Goal: Check status

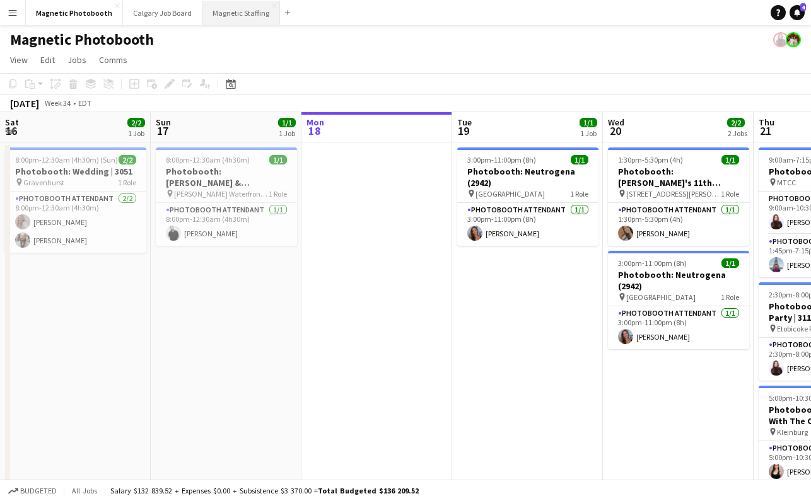
scroll to position [0, 592]
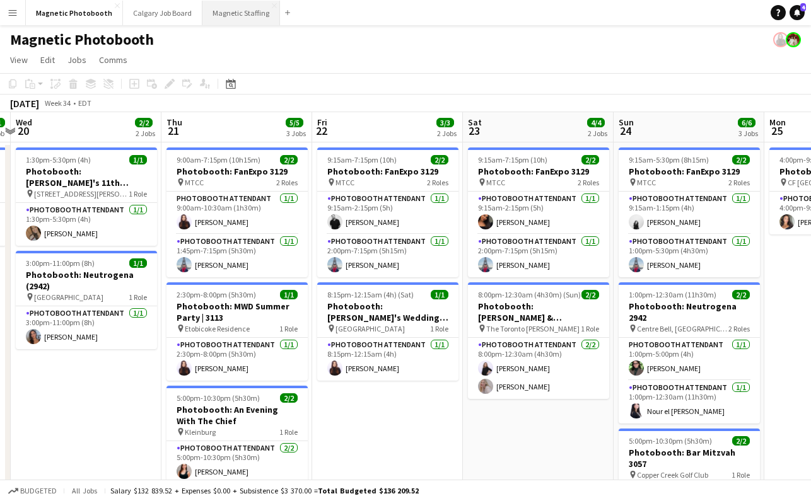
click at [205, 19] on button "Magnetic Staffing Close" at bounding box center [241, 13] width 78 height 25
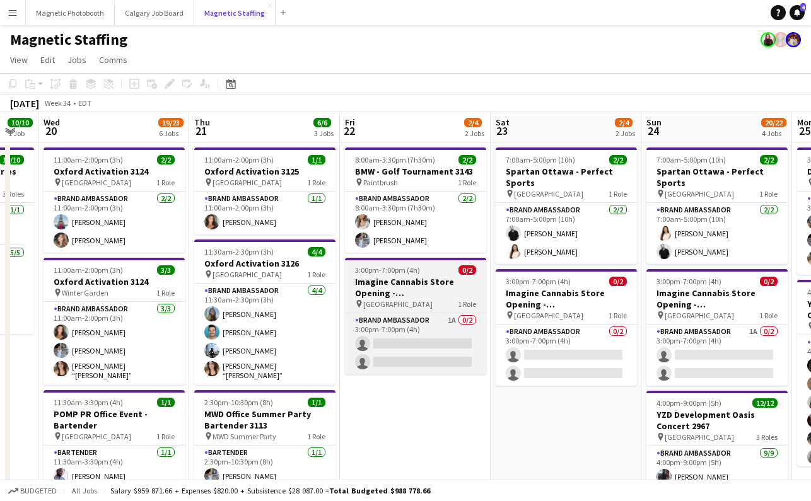
scroll to position [0, 259]
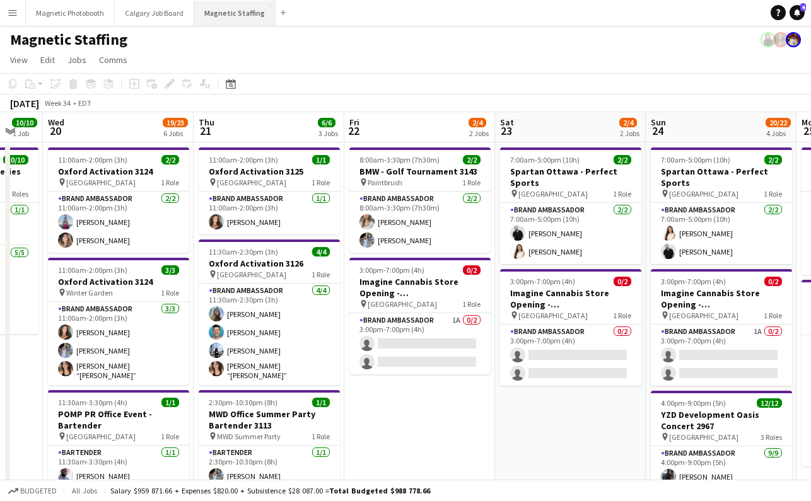
click at [227, 9] on button "Magnetic Staffing Close" at bounding box center [234, 13] width 81 height 25
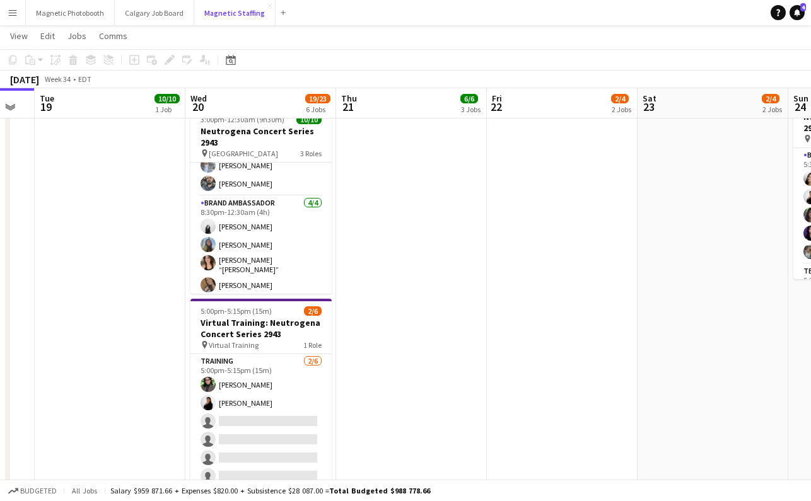
scroll to position [600, 0]
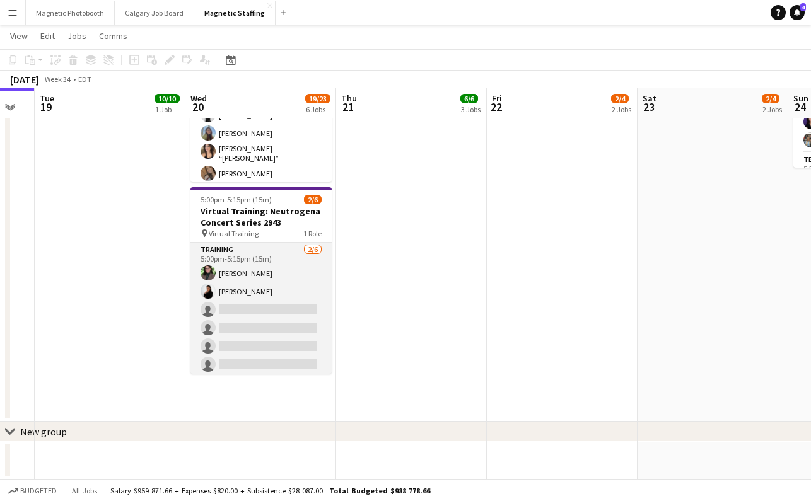
click at [243, 346] on app-card-role "Training [DATE] 5:00pm-5:15pm (15m) [PERSON_NAME] [PERSON_NAME] single-neutral-…" at bounding box center [260, 310] width 141 height 134
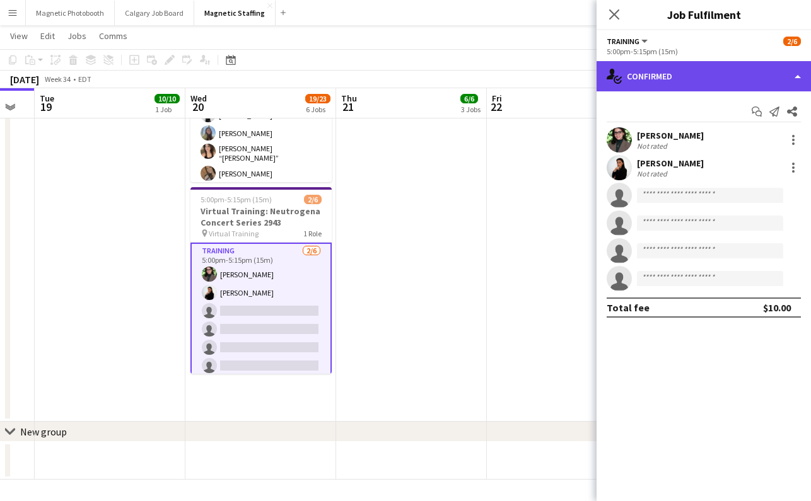
click at [678, 79] on div "single-neutral-actions-check-2 Confirmed" at bounding box center [704, 76] width 214 height 30
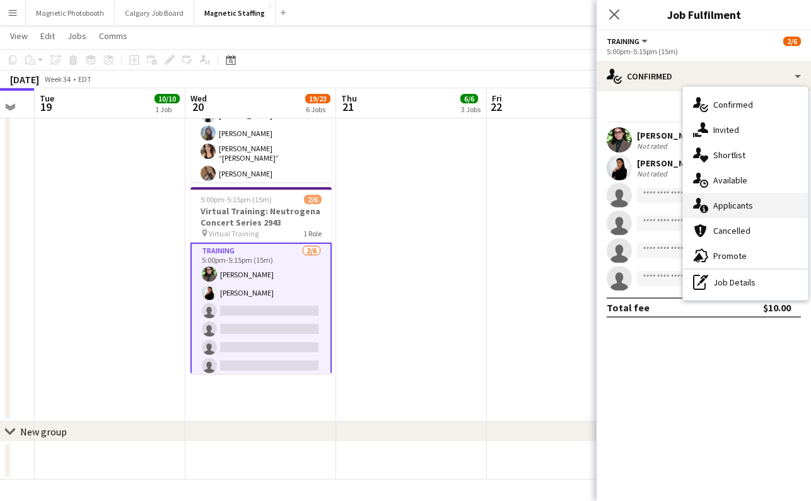
click at [744, 206] on div "single-neutral-actions-information Applicants" at bounding box center [745, 205] width 125 height 25
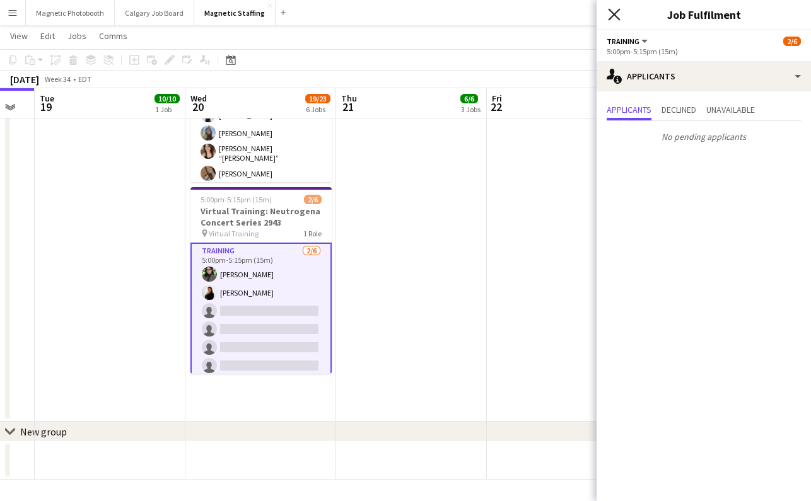
click at [611, 10] on icon "Close pop-in" at bounding box center [614, 14] width 12 height 12
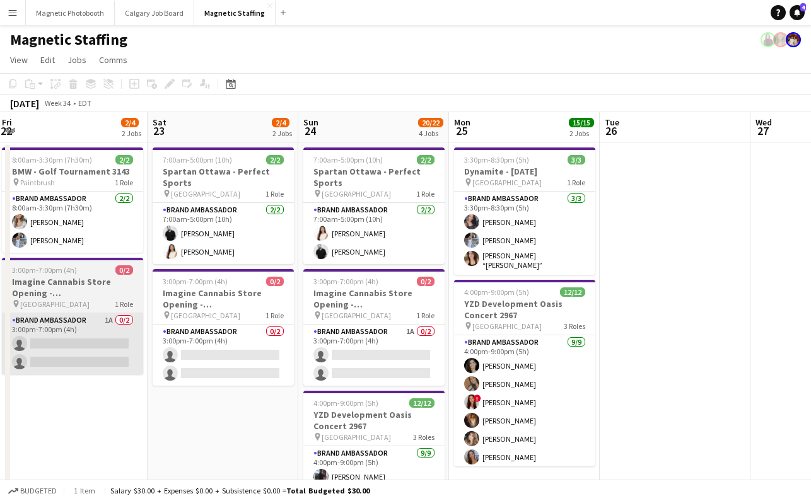
scroll to position [0, 488]
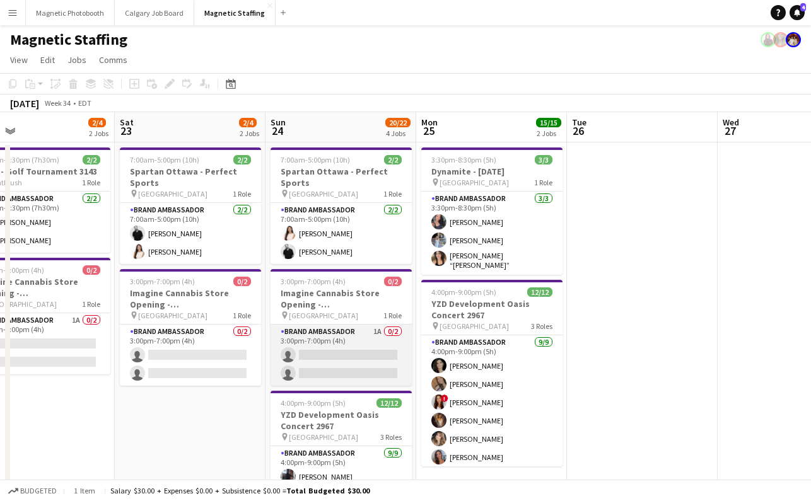
click at [366, 358] on app-card-role "Brand Ambassador 1A 0/2 3:00pm-7:00pm (4h) single-neutral-actions single-neutra…" at bounding box center [341, 355] width 141 height 61
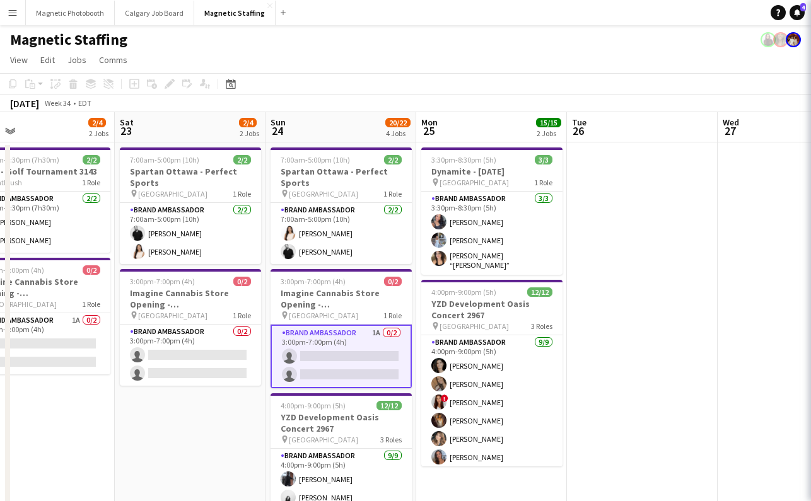
scroll to position [0, 489]
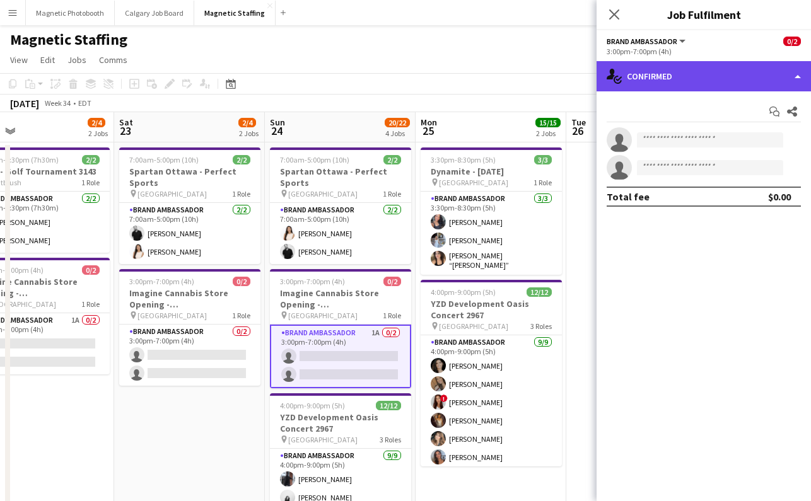
click at [738, 67] on div "single-neutral-actions-check-2 Confirmed" at bounding box center [704, 76] width 214 height 30
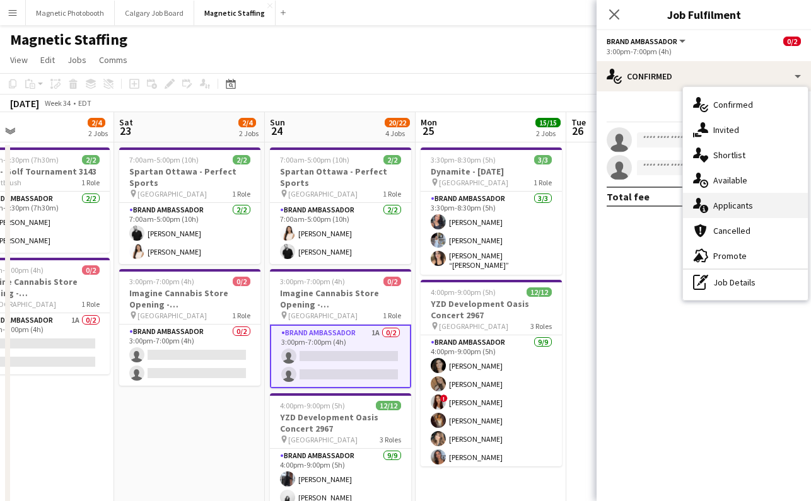
click at [735, 206] on div "single-neutral-actions-information Applicants" at bounding box center [745, 205] width 125 height 25
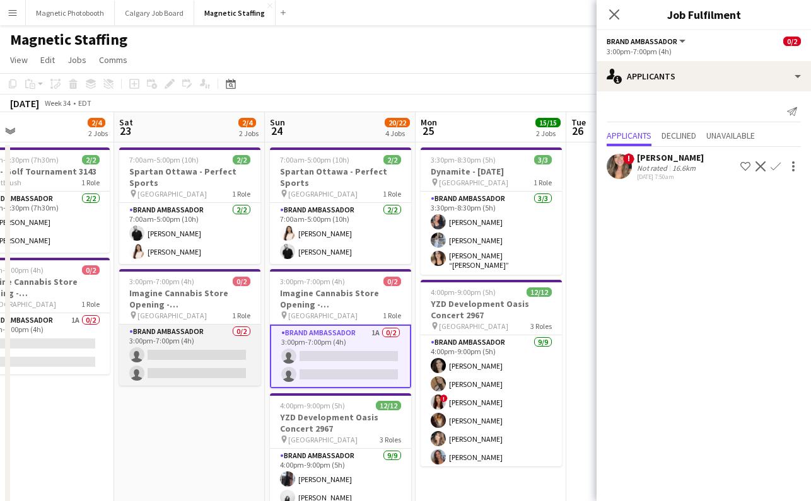
click at [230, 337] on app-card-role "Brand Ambassador 0/2 3:00pm-7:00pm (4h) single-neutral-actions single-neutral-a…" at bounding box center [189, 355] width 141 height 61
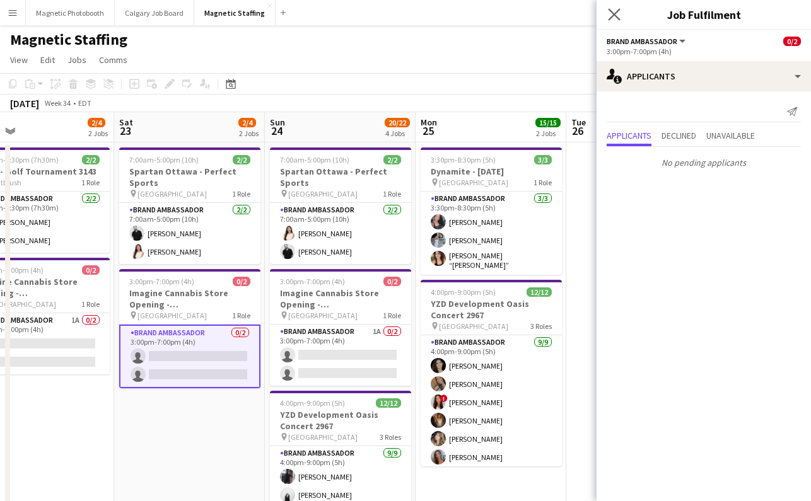
click at [617, 8] on app-icon "Close pop-in" at bounding box center [614, 15] width 18 height 18
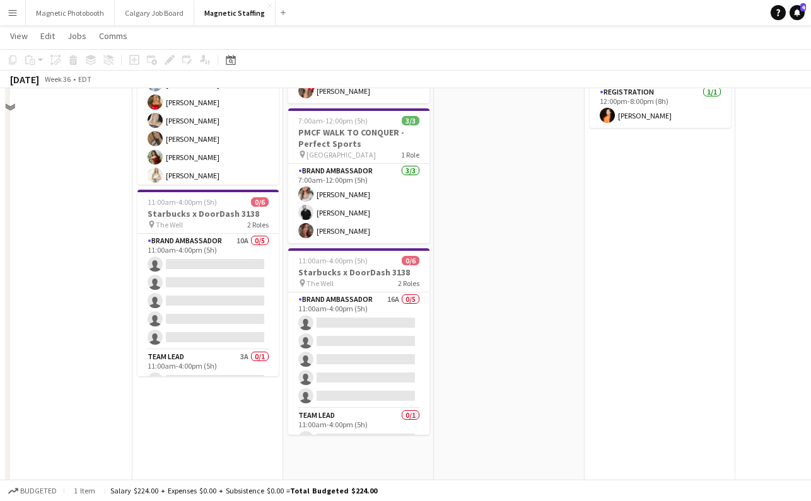
scroll to position [149, 0]
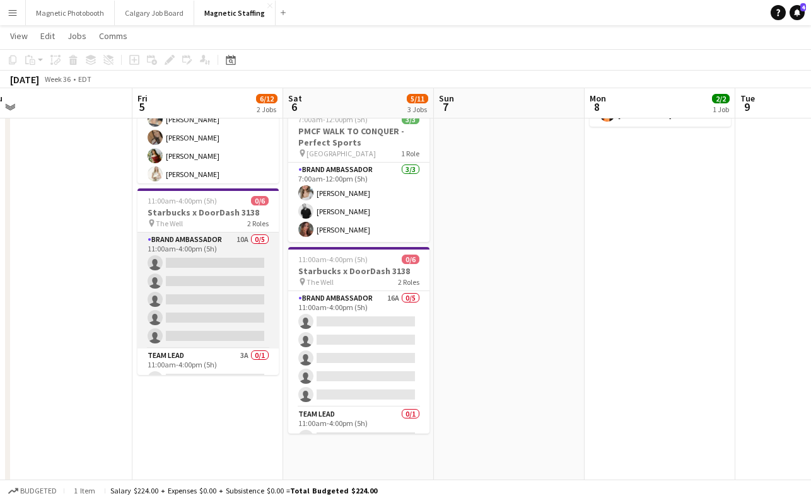
click at [241, 289] on app-card-role "Brand Ambassador 10A 0/5 11:00am-4:00pm (5h) single-neutral-actions single-neut…" at bounding box center [207, 291] width 141 height 116
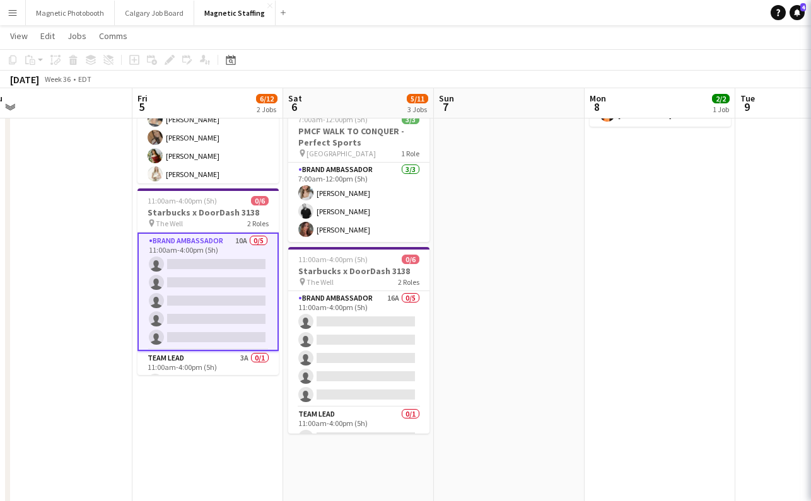
scroll to position [0, 320]
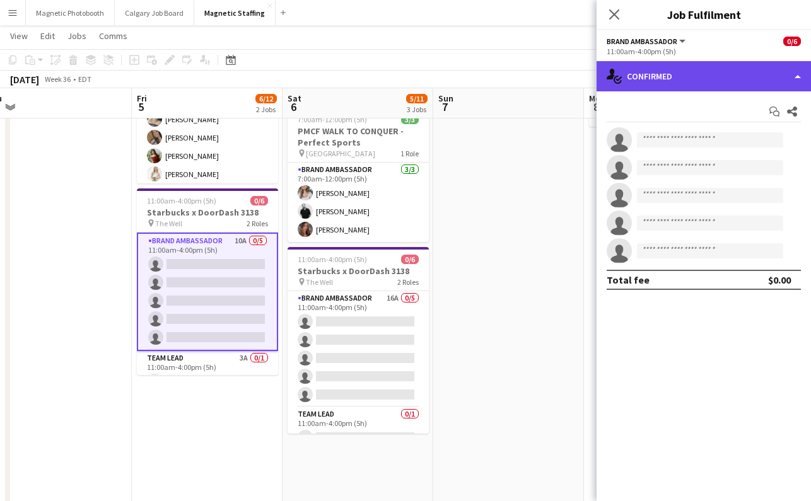
click at [697, 69] on div "single-neutral-actions-check-2 Confirmed" at bounding box center [704, 76] width 214 height 30
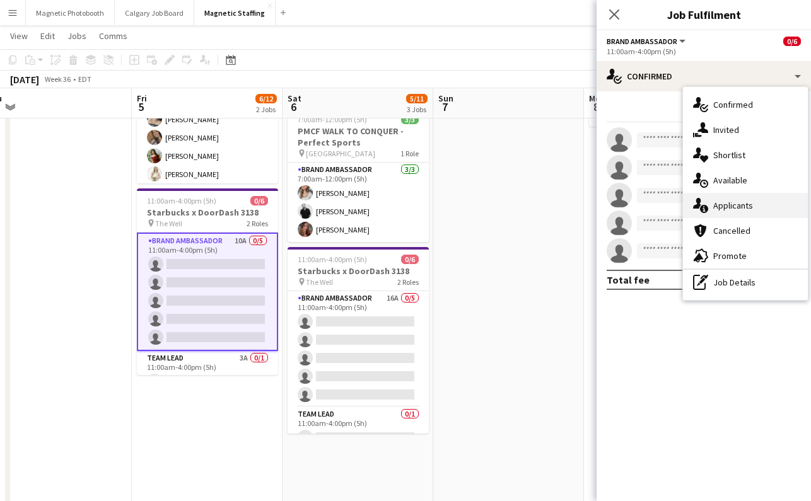
click at [756, 207] on div "single-neutral-actions-information Applicants" at bounding box center [745, 205] width 125 height 25
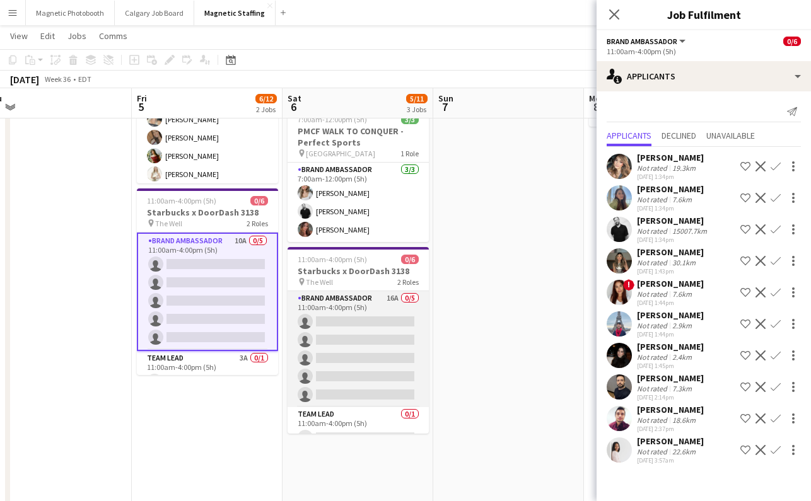
click at [379, 347] on app-card-role "Brand Ambassador 16A 0/5 11:00am-4:00pm (5h) single-neutral-actions single-neut…" at bounding box center [358, 349] width 141 height 116
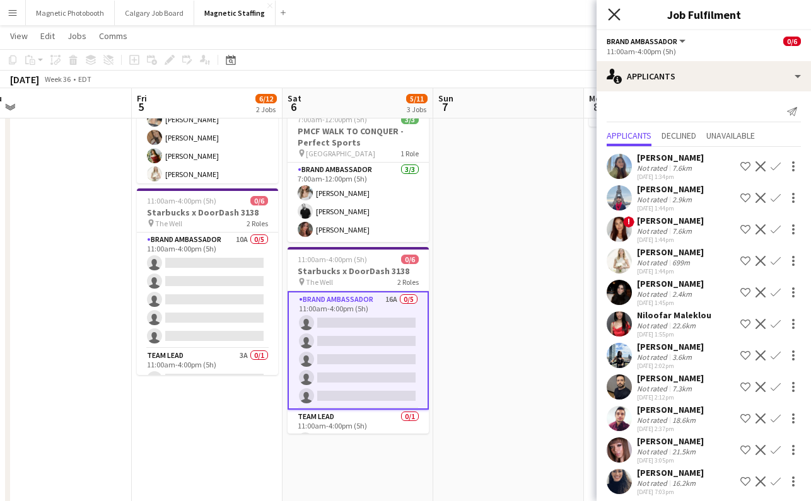
click at [609, 11] on icon "Close pop-in" at bounding box center [614, 14] width 12 height 12
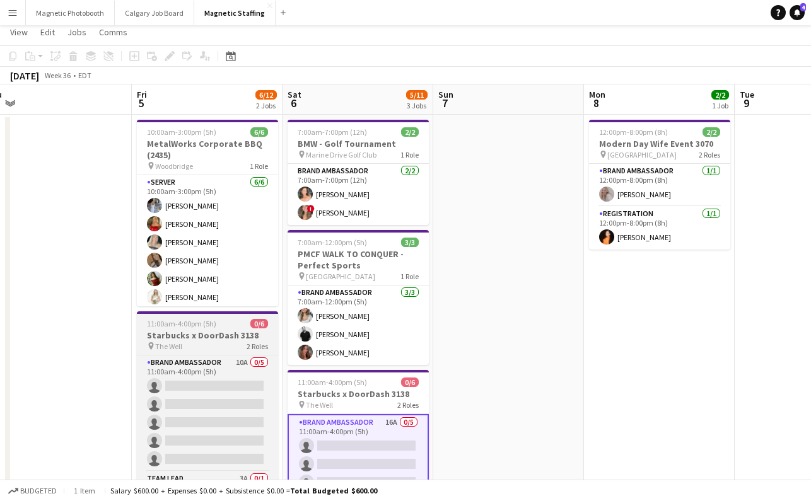
scroll to position [0, 0]
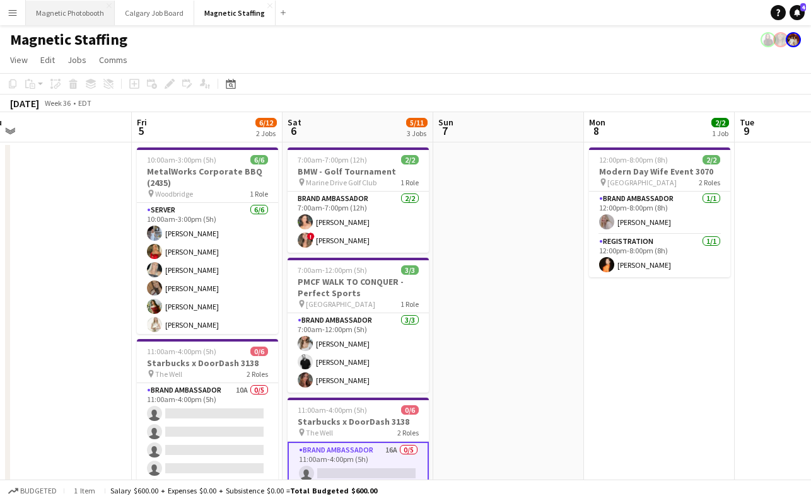
click at [92, 13] on button "Magnetic Photobooth Close" at bounding box center [70, 13] width 89 height 25
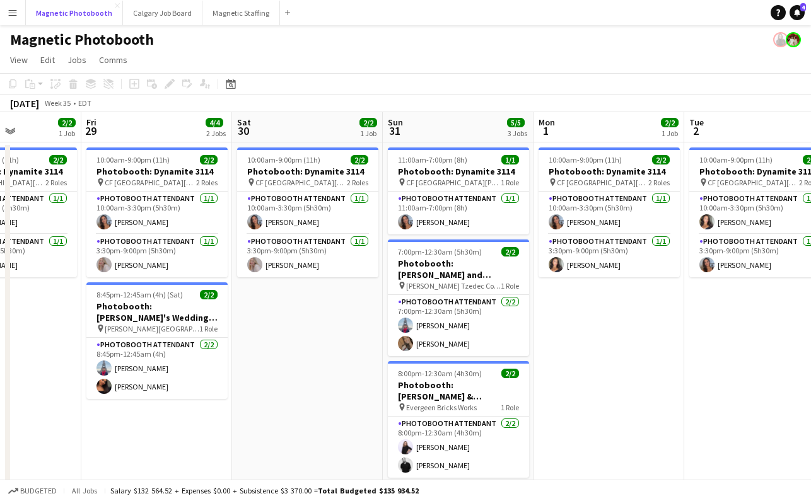
scroll to position [0, 392]
